Goal: Transaction & Acquisition: Download file/media

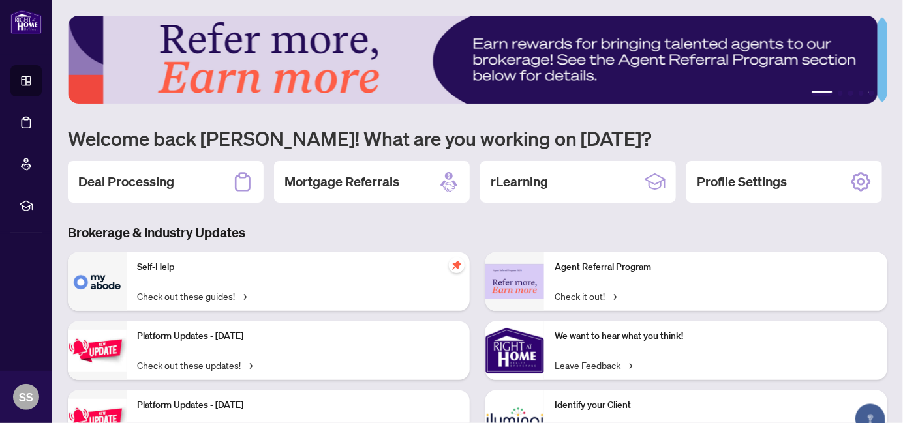
scroll to position [16, 0]
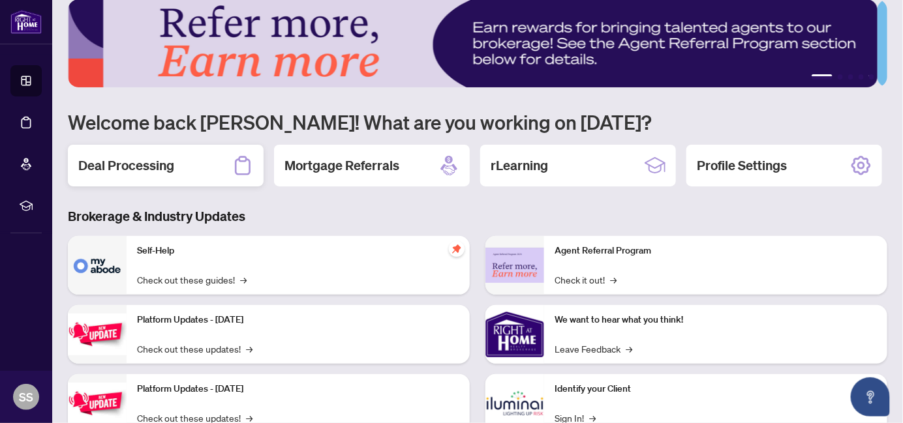
click at [161, 163] on h2 "Deal Processing" at bounding box center [126, 166] width 96 height 18
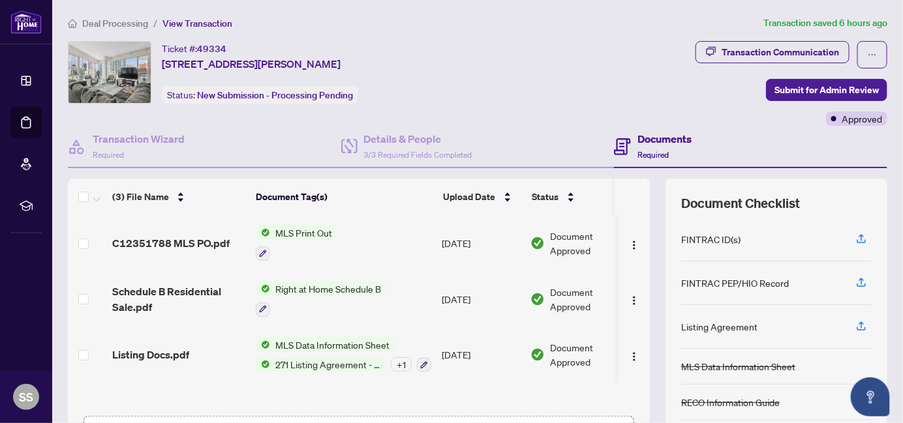
click at [388, 295] on td "Right at Home Schedule B" at bounding box center [344, 299] width 186 height 56
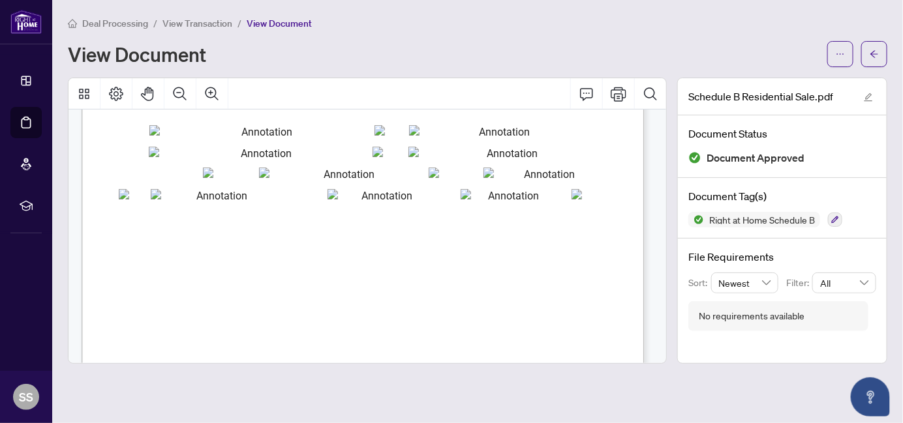
scroll to position [119, 0]
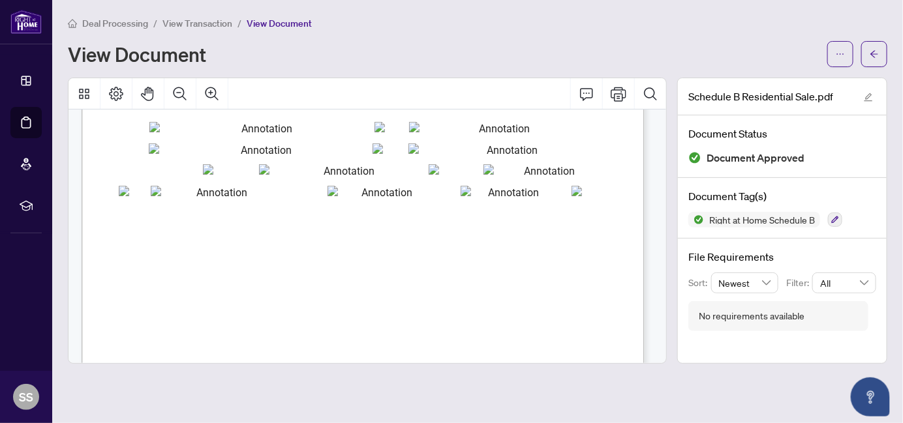
click at [126, 236] on span "or receives on the deposit to the beneficial owner of the trust money, provided…" at bounding box center [358, 235] width 481 height 7
click at [122, 237] on span "or receives on the deposit to the beneficial owner of the trust money, provided…" at bounding box center [358, 235] width 481 height 7
click at [121, 232] on span "or receives on the deposit to the beneficial owner of the trust money, provided…" at bounding box center [358, 235] width 481 height 7
click at [121, 234] on span "or receives on the deposit to the beneficial owner of the trust money, provided…" at bounding box center [358, 235] width 481 height 7
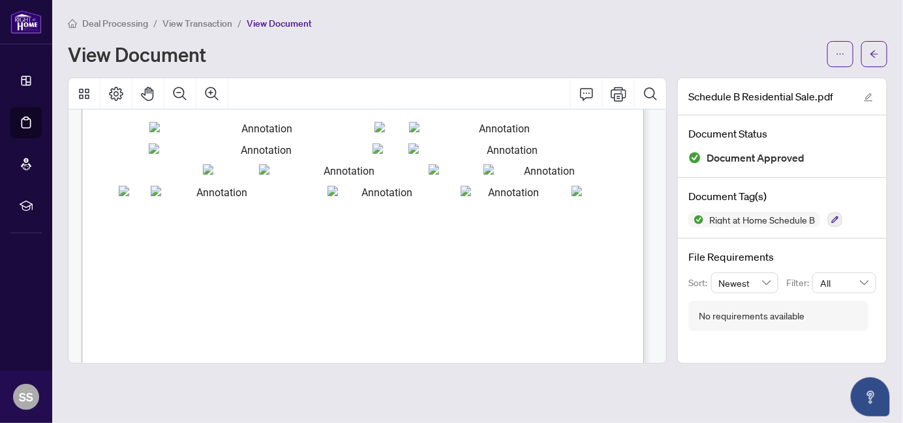
click at [121, 234] on span "or receives on the deposit to the beneficial owner of the trust money, provided…" at bounding box center [358, 235] width 481 height 7
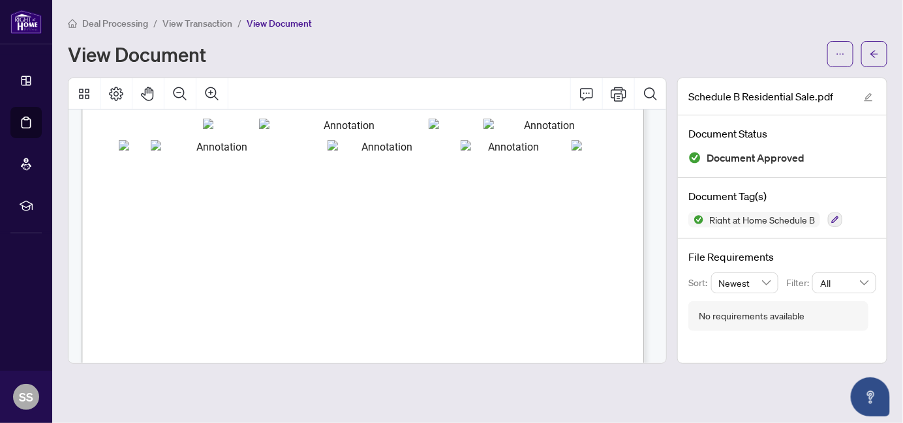
scroll to position [0, 0]
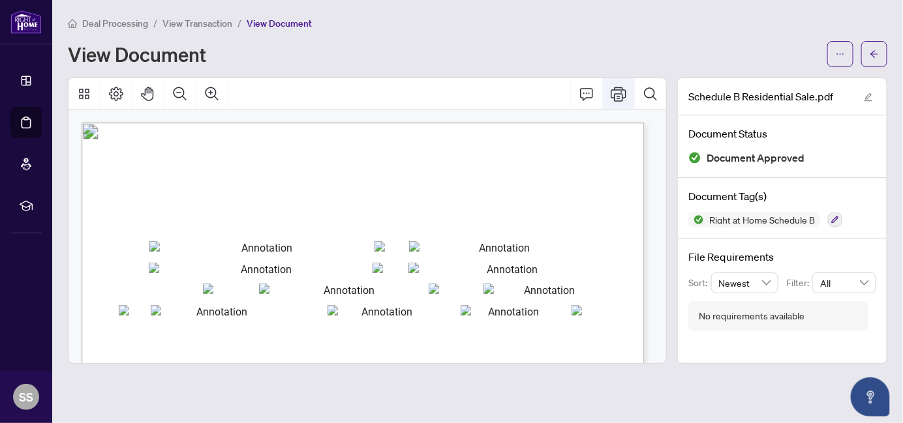
click at [616, 91] on icon "Print" at bounding box center [619, 94] width 16 height 16
click at [84, 93] on icon "Thumbnails" at bounding box center [84, 94] width 16 height 16
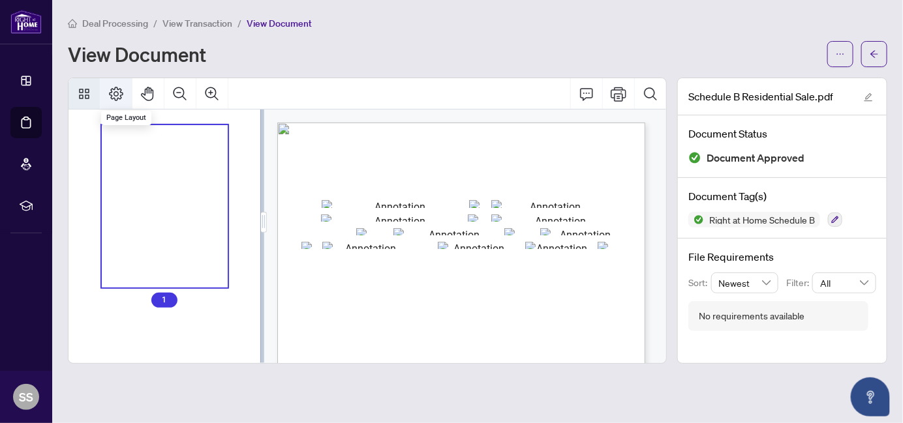
click at [113, 90] on icon "Page Layout" at bounding box center [116, 94] width 16 height 16
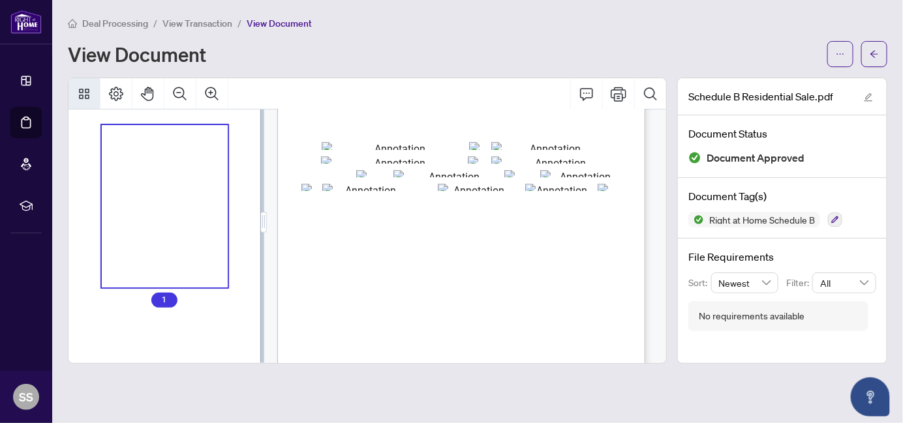
scroll to position [61, 0]
click at [840, 52] on icon "ellipsis" at bounding box center [840, 54] width 9 height 9
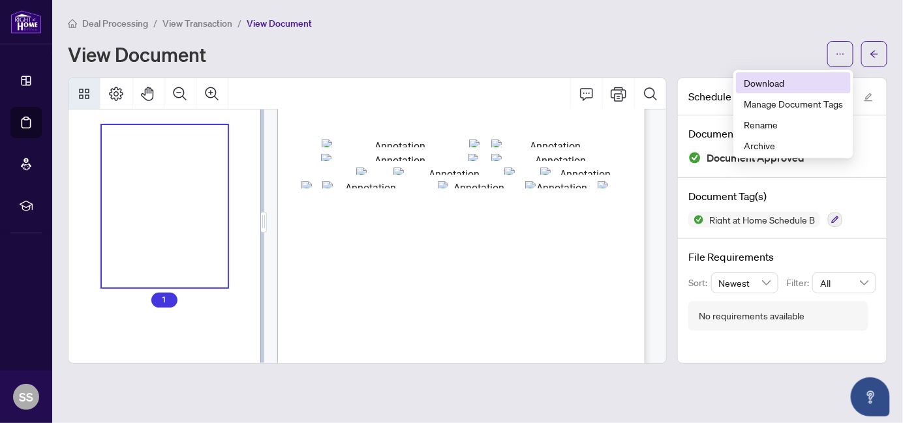
click at [760, 84] on span "Download" at bounding box center [793, 83] width 99 height 14
